Goal: Register for event/course

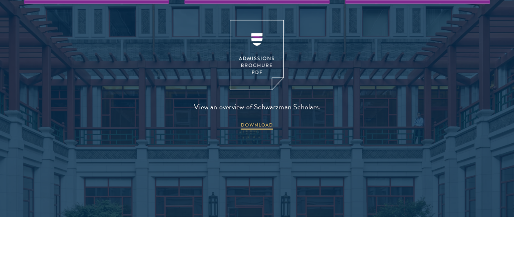
scroll to position [1063, 0]
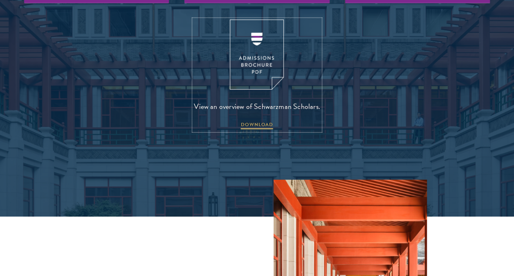
click at [246, 47] on img at bounding box center [257, 55] width 54 height 70
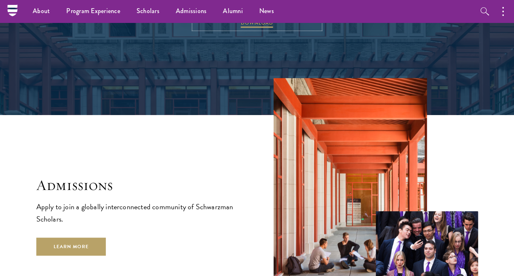
scroll to position [1164, 0]
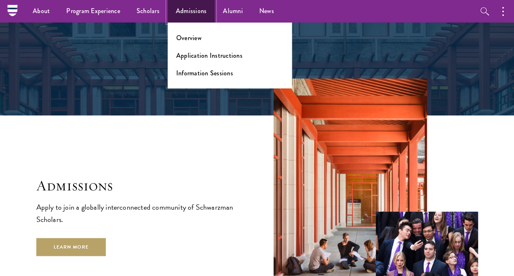
click at [178, 16] on link "Admissions" at bounding box center [191, 11] width 47 height 23
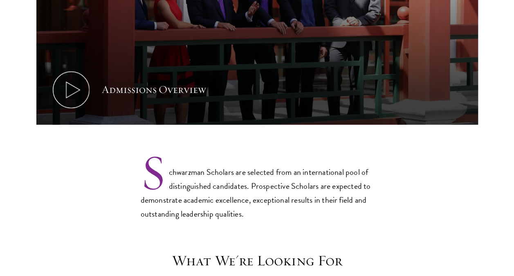
scroll to position [529, 0]
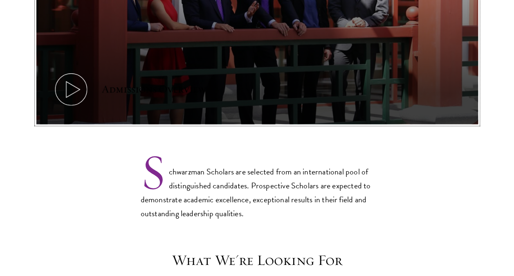
click at [264, 93] on button "Admissions Overview" at bounding box center [257, 0] width 442 height 249
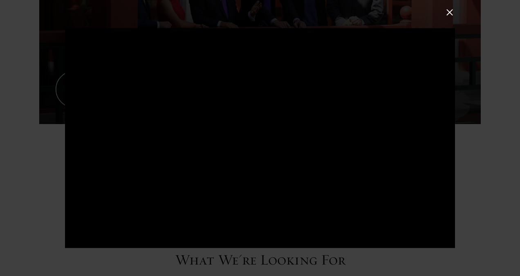
click at [449, 10] on button at bounding box center [450, 12] width 11 height 11
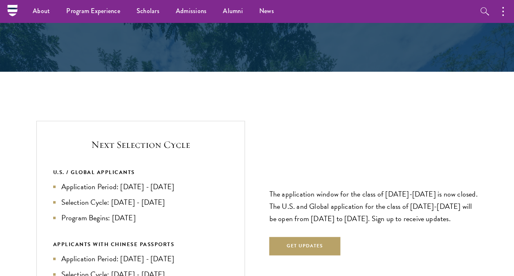
scroll to position [1628, 0]
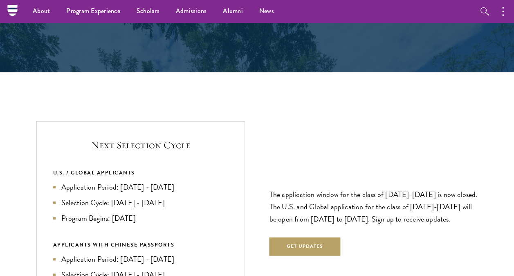
click at [148, 98] on main "Admissions Join the world's next generation of leaders. Admissions Overview Eve…" at bounding box center [257, 255] width 514 height 3720
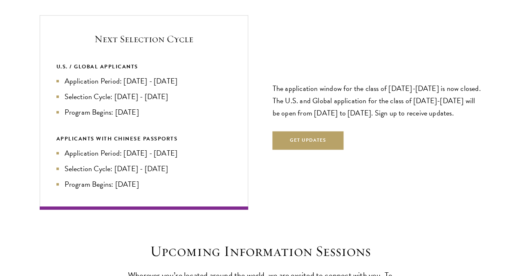
scroll to position [1734, 0]
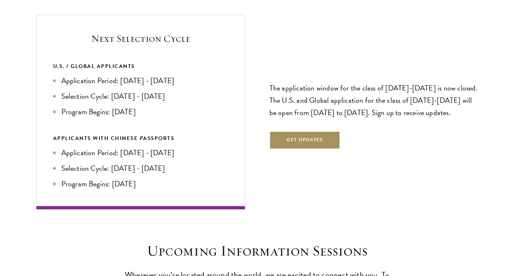
click at [323, 139] on button "Get Updates" at bounding box center [305, 140] width 71 height 18
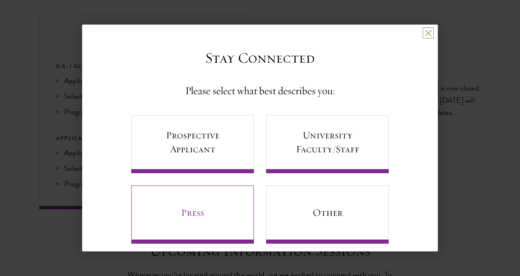
scroll to position [11, 0]
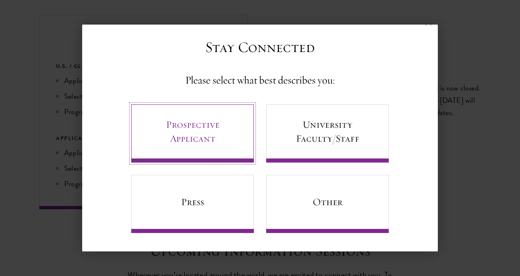
click at [227, 128] on link "Prospective Applicant" at bounding box center [192, 133] width 123 height 58
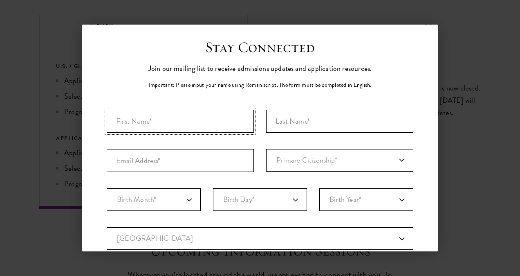
click at [183, 127] on input "First Name*" at bounding box center [180, 121] width 147 height 23
type input "BENEDICTE ARMANDE"
type input "Beugré"
type input "benedictearmande@gmail.com"
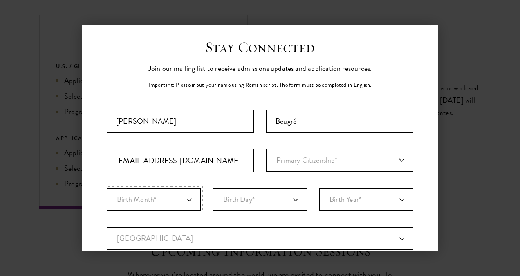
select select "03"
select select "20"
select select "1999"
select select "FR"
select select
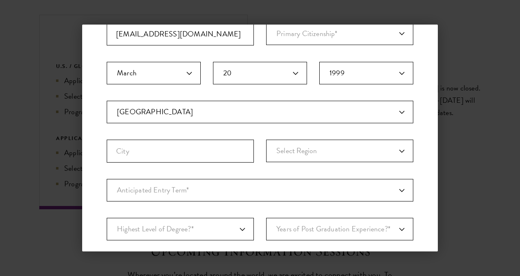
scroll to position [137, 0]
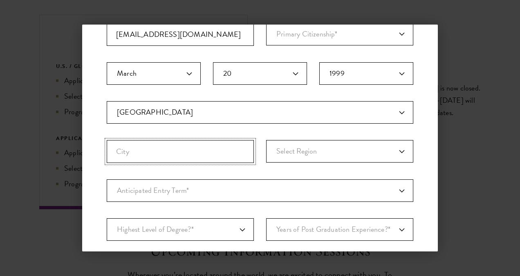
click at [219, 152] on input "City" at bounding box center [180, 151] width 147 height 23
type input "Abidjan"
click at [381, 148] on select "Select Region Alsace Aquitaine Auvergne Brittany Burgundy Centre-Loire Valley C…" at bounding box center [339, 151] width 147 height 23
click at [421, 90] on div "Stay Connected Please select what best describes you: Prospective Applicant Uni…" at bounding box center [260, 132] width 356 height 441
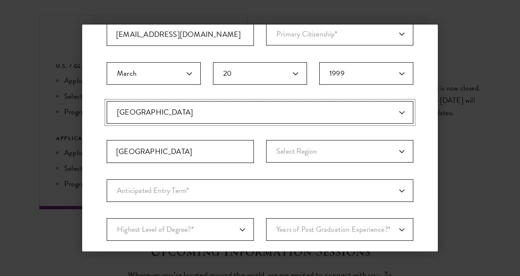
click at [178, 106] on select "Current Country Afghanistan Aland Islands Albania Algeria Andorra Angola Anguil…" at bounding box center [260, 112] width 307 height 23
click at [153, 115] on select "Current Country Afghanistan Aland Islands Albania Algeria Andorra Angola Anguil…" at bounding box center [260, 112] width 307 height 23
select select "IV"
click at [107, 101] on select "Current Country Afghanistan Aland Islands Albania Algeria Andorra Angola Anguil…" at bounding box center [260, 112] width 307 height 23
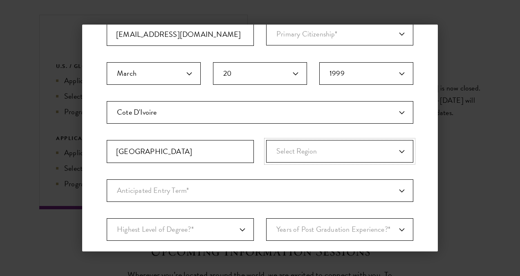
click at [319, 154] on select "Select Region Agneby Bafing Bas-Sassandra Denguele Dix-Huit Montagnes Fromager …" at bounding box center [339, 151] width 147 height 23
select select "Lagunes"
click at [266, 140] on select "Select Region Agneby Bafing Bas-Sassandra Denguele Dix-Huit Montagnes Fromager …" at bounding box center [339, 151] width 147 height 23
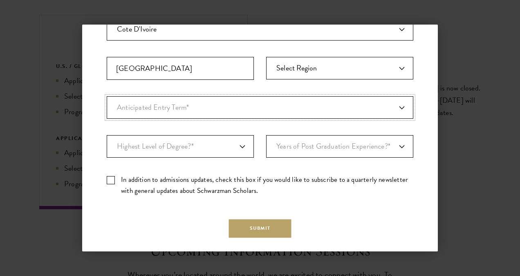
click at [342, 108] on select "Anticipated Entry Term* August 2026 (Application opens April 2025) Just Explori…" at bounding box center [260, 107] width 307 height 23
click at [107, 96] on select "Anticipated Entry Term* August 2026 (Application opens April 2025) Just Explori…" at bounding box center [260, 107] width 307 height 23
click at [391, 106] on select "Anticipated Entry Term* August 2026 (Application opens April 2025) Just Explori…" at bounding box center [260, 107] width 307 height 23
select select "a6790467-ebe7-4045-a56a-66c1cae98076"
click at [107, 96] on select "Anticipated Entry Term* August 2026 (Application opens April 2025) Just Explori…" at bounding box center [260, 107] width 307 height 23
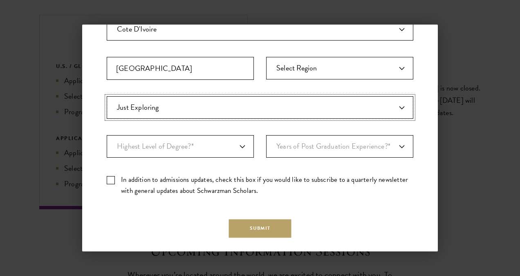
click at [356, 104] on select "Anticipated Entry Term* August 2026 (Application opens April 2025) Just Explori…" at bounding box center [260, 107] width 307 height 23
click at [257, 111] on select "Anticipated Entry Term* August 2026 (Application opens April 2025) Just Explori…" at bounding box center [260, 107] width 307 height 23
click at [220, 106] on select "Anticipated Entry Term* August 2026 (Application opens April 2025) Just Explori…" at bounding box center [260, 107] width 307 height 23
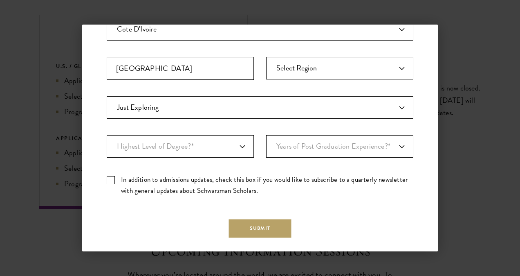
click at [112, 181] on label "In addition to admissions updates, check this box if you would like to subscrib…" at bounding box center [260, 185] width 307 height 22
click at [112, 179] on input "In addition to admissions updates, check this box if you would like to subscrib…" at bounding box center [260, 176] width 307 height 5
checkbox input "true"
click at [221, 153] on select "Highest Level of Degree?* PHD Bachelor's Master's Current Undergraduate Student" at bounding box center [180, 146] width 147 height 23
select select "baef124f-e103-44b1-8ca6-5d0669438e44"
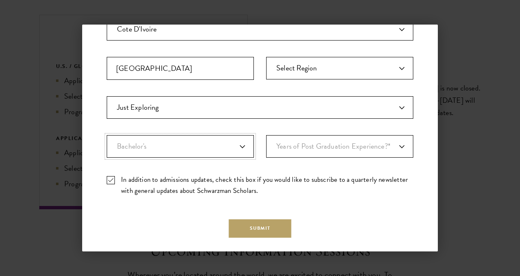
click at [107, 135] on select "Highest Level of Degree?* PHD Bachelor's Master's Current Undergraduate Student" at bounding box center [180, 146] width 147 height 23
click at [346, 145] on select "Years of Post Graduation Experience?* 1 2 3 4 5 6 7 8 9 10" at bounding box center [339, 146] width 147 height 23
select select "2"
click at [266, 135] on select "Years of Post Graduation Experience?* 1 2 3 4 5 6 7 8 9 10" at bounding box center [339, 146] width 147 height 23
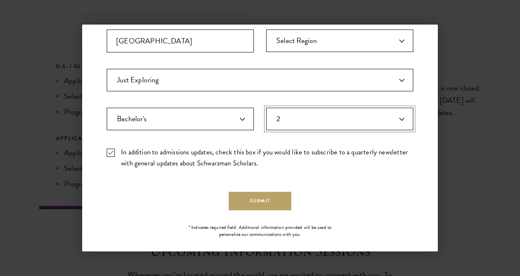
scroll to position [255, 0]
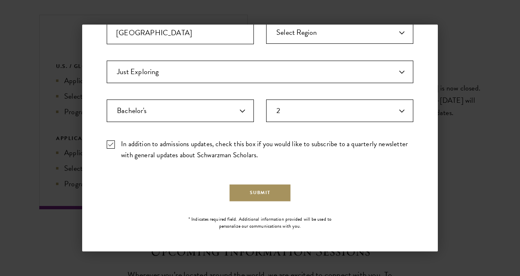
click at [259, 187] on button "Submit" at bounding box center [260, 192] width 63 height 18
click at [257, 191] on button "Submit" at bounding box center [260, 192] width 63 height 18
click at [257, 191] on form "Important: The form must be completed in English. BENEDICTE ARMANDE Beugré bene…" at bounding box center [260, 29] width 307 height 345
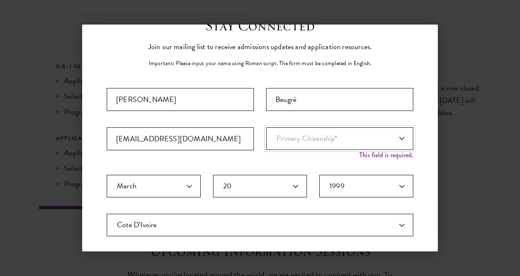
click at [363, 136] on select "Primary Citizenship* Afghanistan Aland Islands Albania Algeria Andorra Angola A…" at bounding box center [339, 138] width 147 height 23
select select "IV"
click at [266, 127] on select "Primary Citizenship* Afghanistan Aland Islands Albania Algeria Andorra Angola A…" at bounding box center [339, 138] width 147 height 23
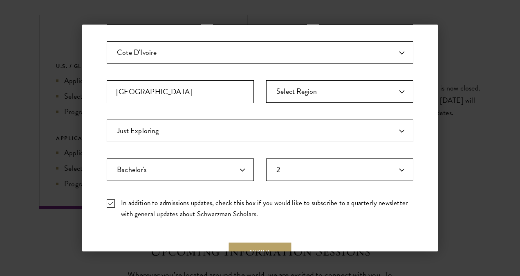
scroll to position [255, 0]
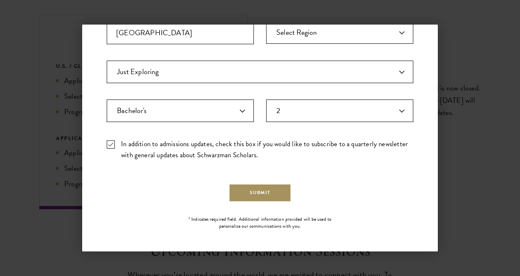
click at [249, 198] on button "Submit" at bounding box center [260, 192] width 63 height 18
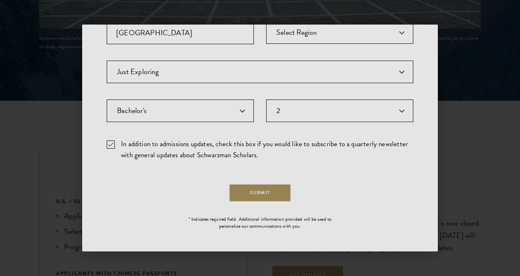
scroll to position [0, 0]
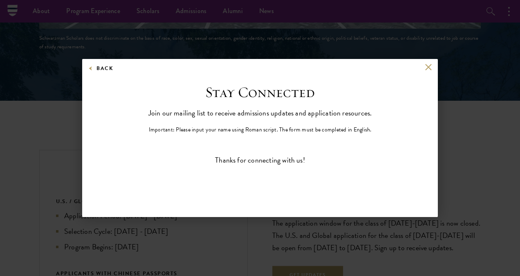
click at [428, 70] on div "Back" at bounding box center [260, 74] width 356 height 20
click at [429, 66] on button at bounding box center [428, 67] width 7 height 7
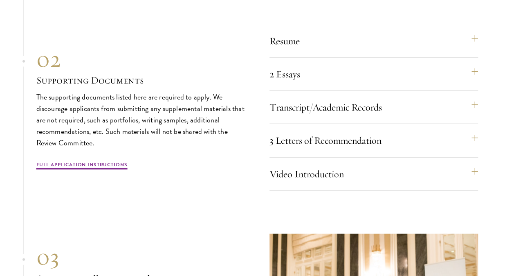
scroll to position [2475, 0]
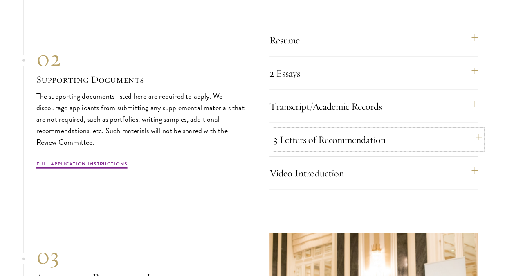
click at [341, 138] on button "3 Letters of Recommendation" at bounding box center [378, 140] width 209 height 20
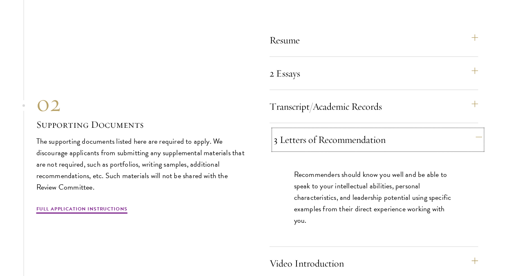
click at [341, 138] on button "3 Letters of Recommendation" at bounding box center [378, 140] width 209 height 20
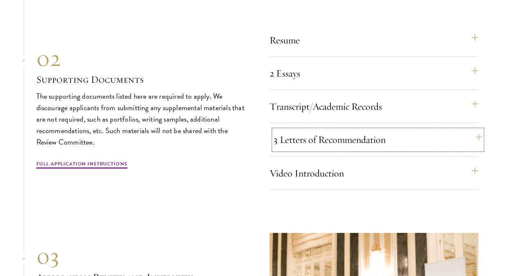
click at [341, 138] on button "3 Letters of Recommendation" at bounding box center [378, 140] width 209 height 20
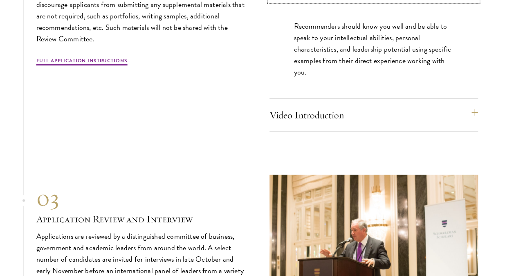
scroll to position [2624, 0]
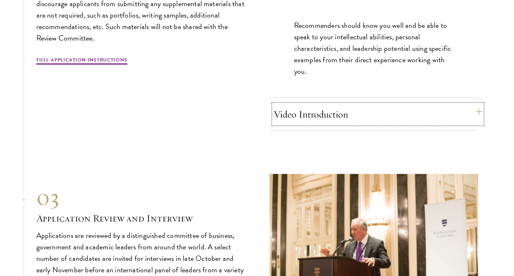
click at [353, 117] on button "Video Introduction" at bounding box center [378, 114] width 209 height 20
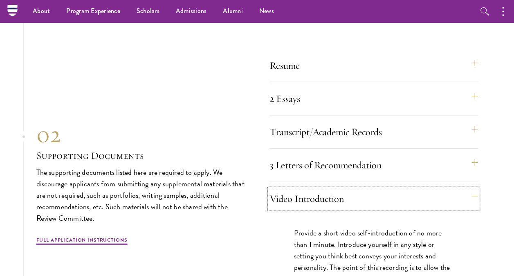
scroll to position [2449, 0]
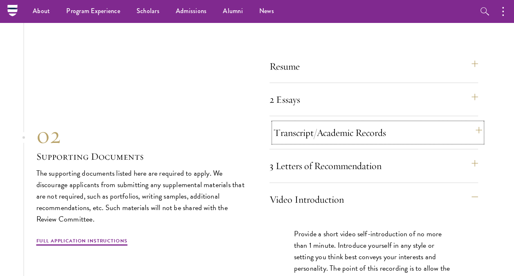
click at [337, 129] on button "Transcript/Academic Records" at bounding box center [378, 133] width 209 height 20
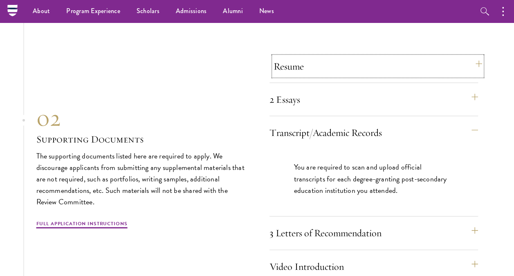
click at [348, 60] on button "Resume" at bounding box center [378, 66] width 209 height 20
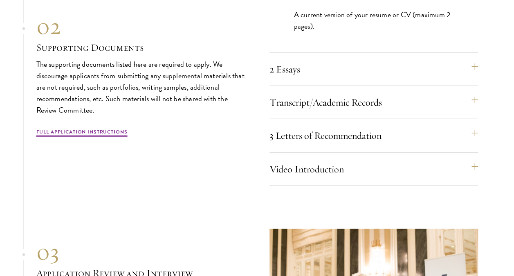
scroll to position [2535, 0]
click at [322, 65] on button "2 Essays" at bounding box center [378, 69] width 209 height 20
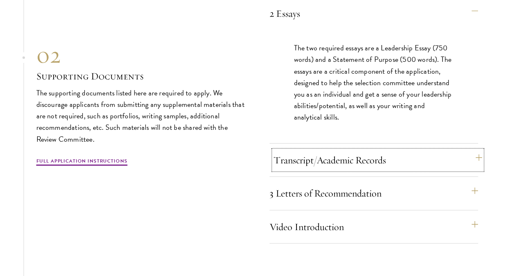
click at [332, 161] on button "Transcript/Academic Records" at bounding box center [378, 160] width 209 height 20
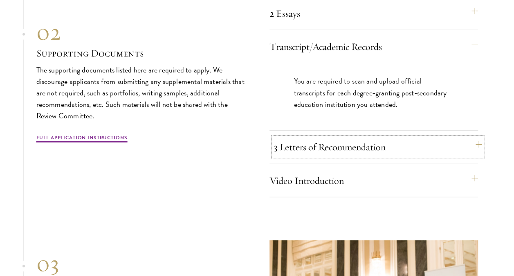
click at [341, 147] on button "3 Letters of Recommendation" at bounding box center [378, 147] width 209 height 20
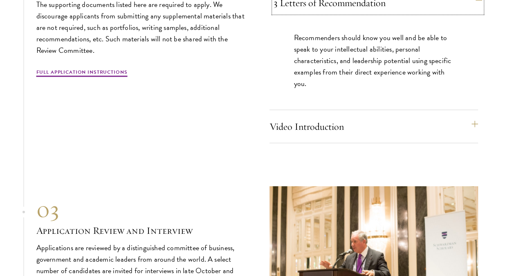
scroll to position [2613, 0]
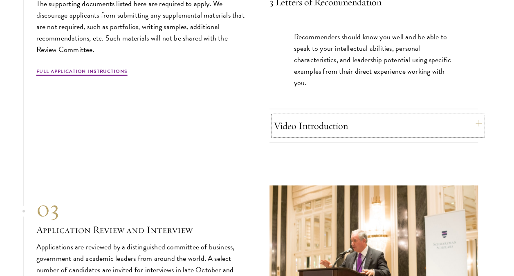
click at [319, 119] on button "Video Introduction" at bounding box center [378, 126] width 209 height 20
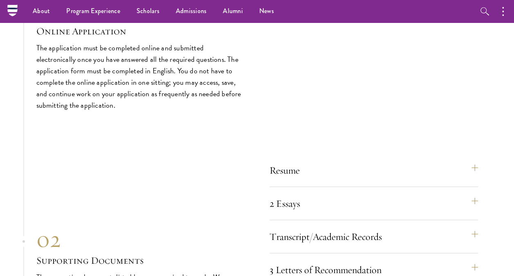
scroll to position [2345, 0]
